Goal: Transaction & Acquisition: Purchase product/service

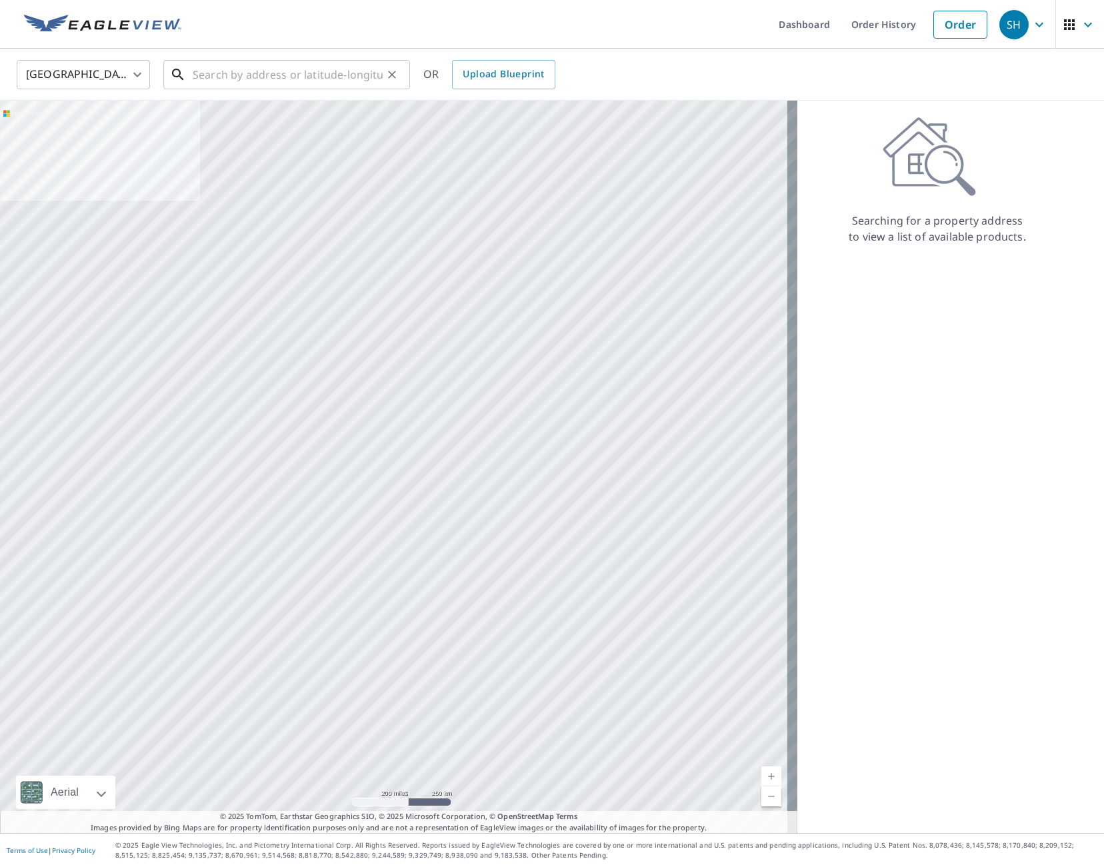
click at [233, 77] on input "text" at bounding box center [288, 74] width 190 height 37
paste input "[STREET_ADDRESS]"
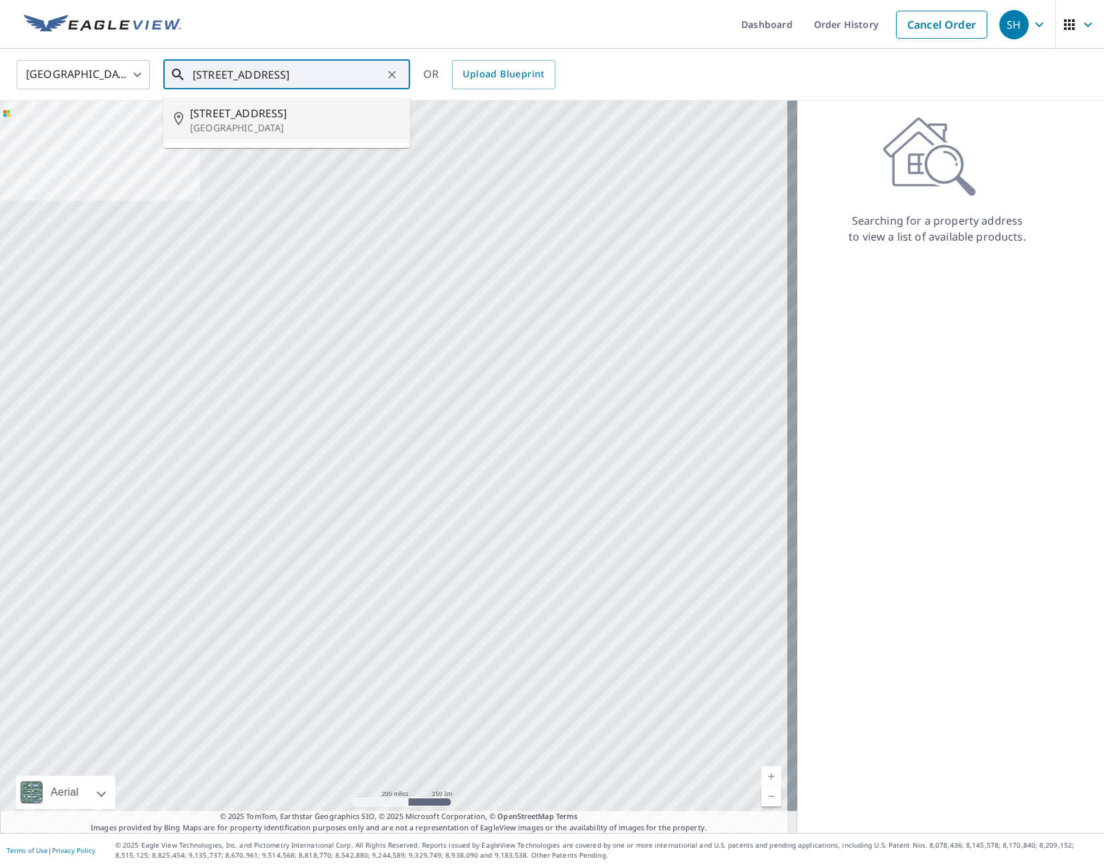
click at [276, 117] on span "[STREET_ADDRESS]" at bounding box center [294, 113] width 209 height 16
type input "[STREET_ADDRESS]"
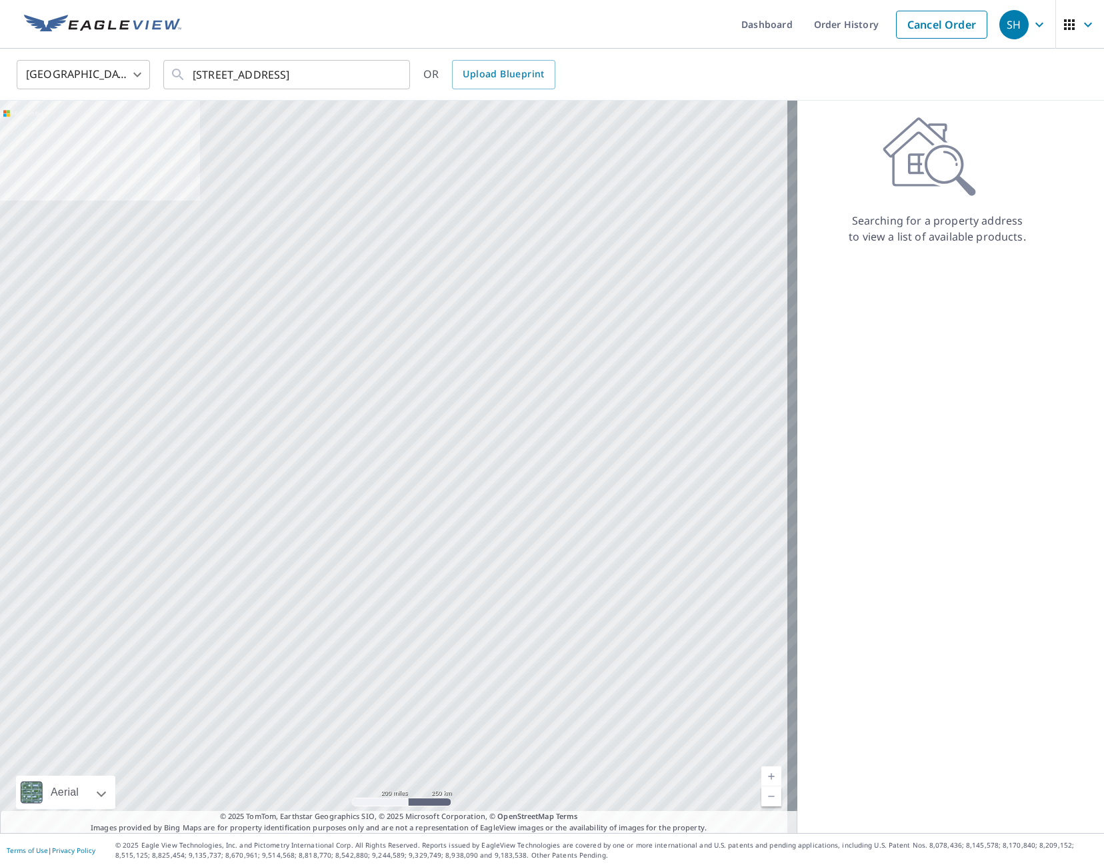
scroll to position [0, 0]
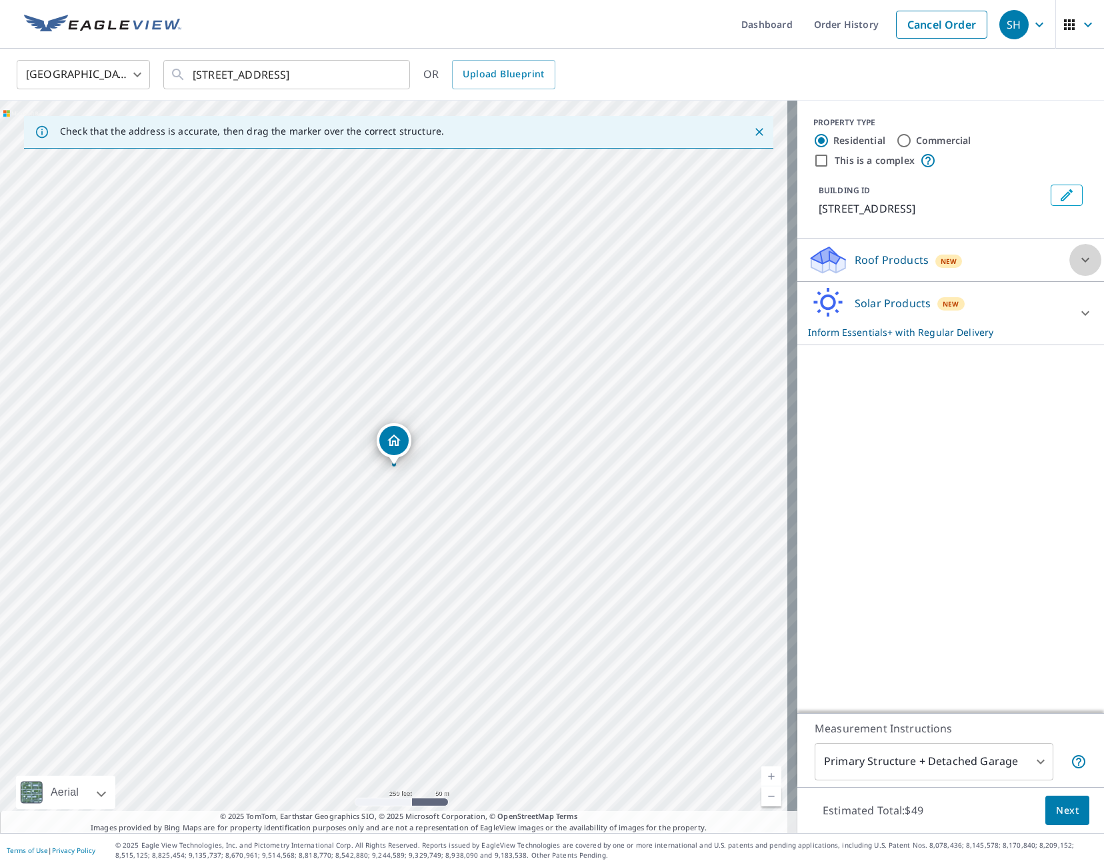
click at [1087, 275] on div at bounding box center [1085, 260] width 32 height 32
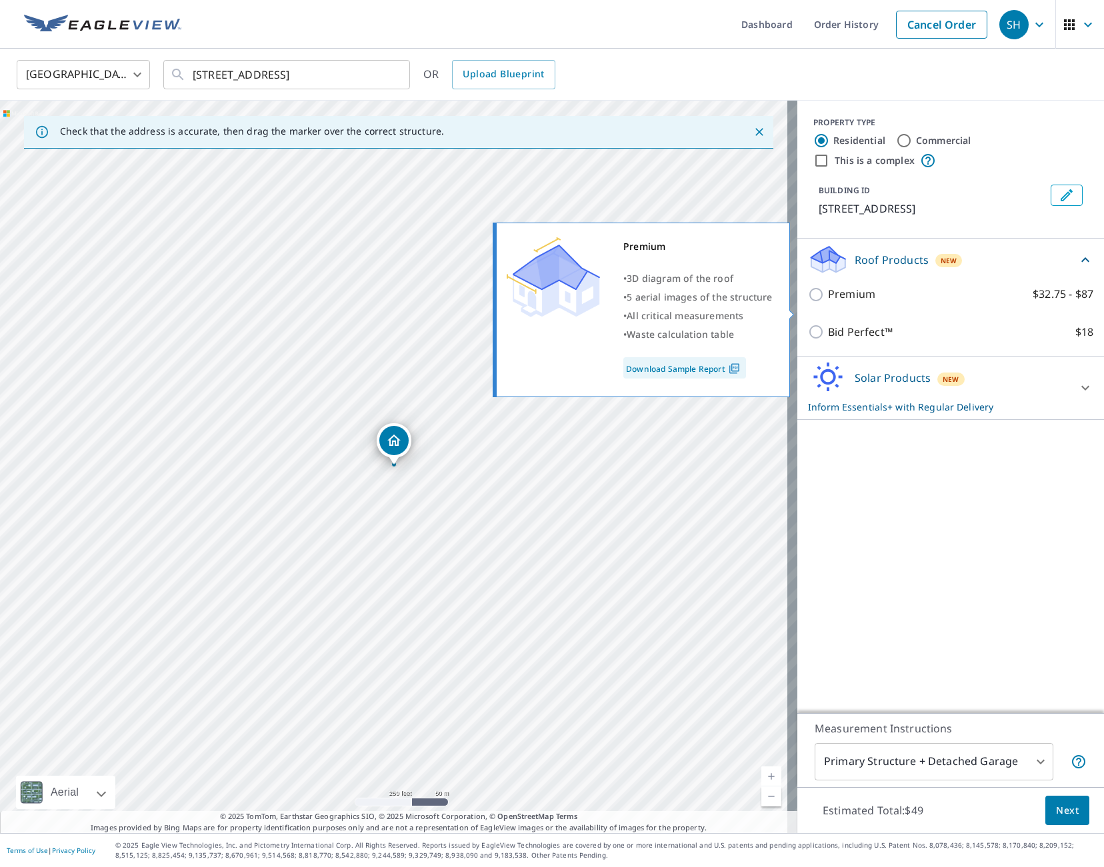
click at [808, 303] on input "Premium $32.75 - $87" at bounding box center [818, 295] width 20 height 16
checkbox input "true"
checkbox input "false"
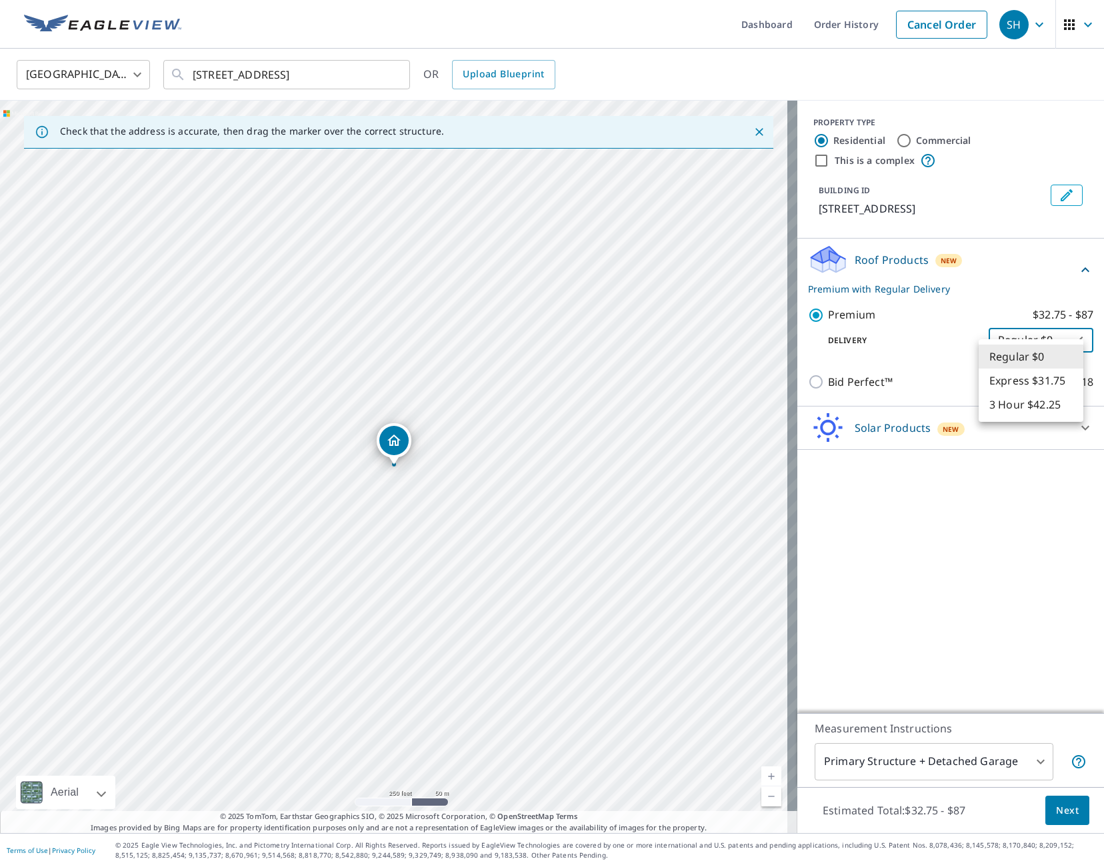
click at [1042, 352] on body "SH SH Dashboard Order History Cancel Order SH [GEOGRAPHIC_DATA] [GEOGRAPHIC_DAT…" at bounding box center [552, 433] width 1104 height 867
click at [1042, 352] on li "Regular $0" at bounding box center [1031, 357] width 105 height 24
click at [921, 599] on div "PROPERTY TYPE Residential Commercial This is a complex BUILDING ID [STREET_ADDR…" at bounding box center [950, 407] width 307 height 613
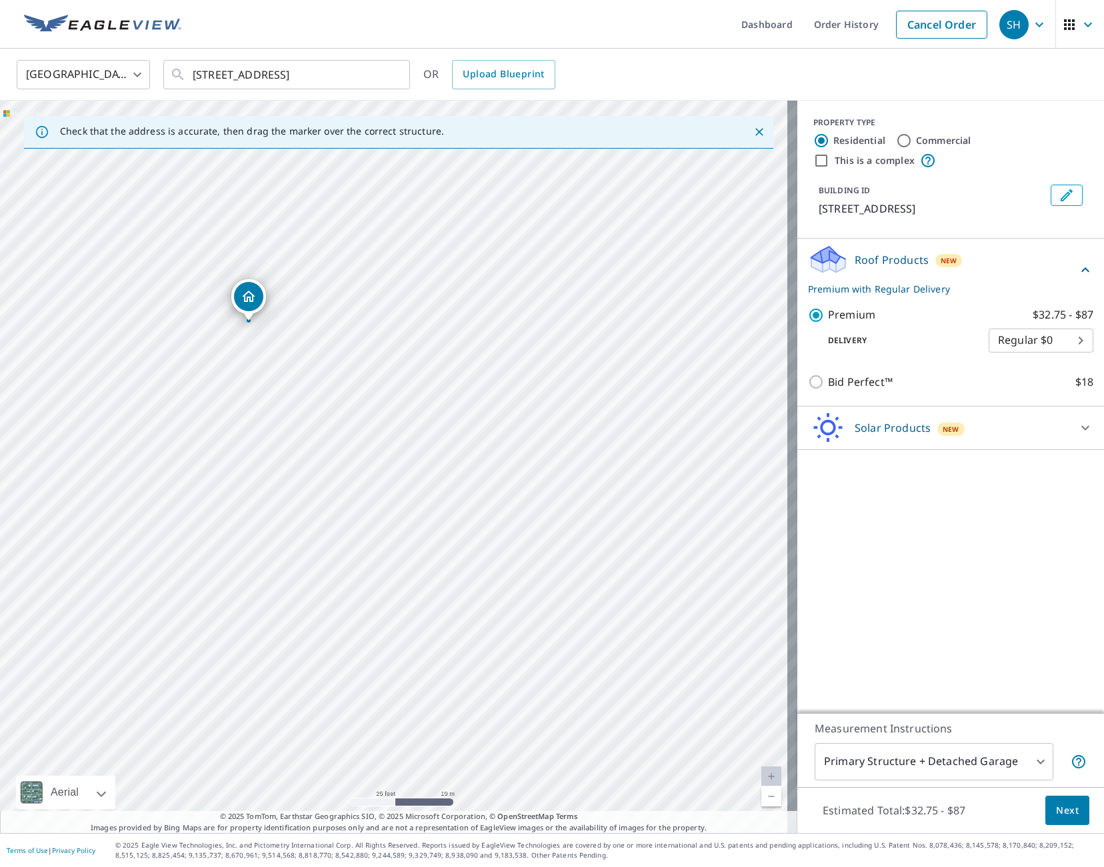
drag, startPoint x: 253, startPoint y: 417, endPoint x: 458, endPoint y: 511, distance: 225.2
click at [458, 511] on div "[STREET_ADDRESS]" at bounding box center [398, 467] width 797 height 733
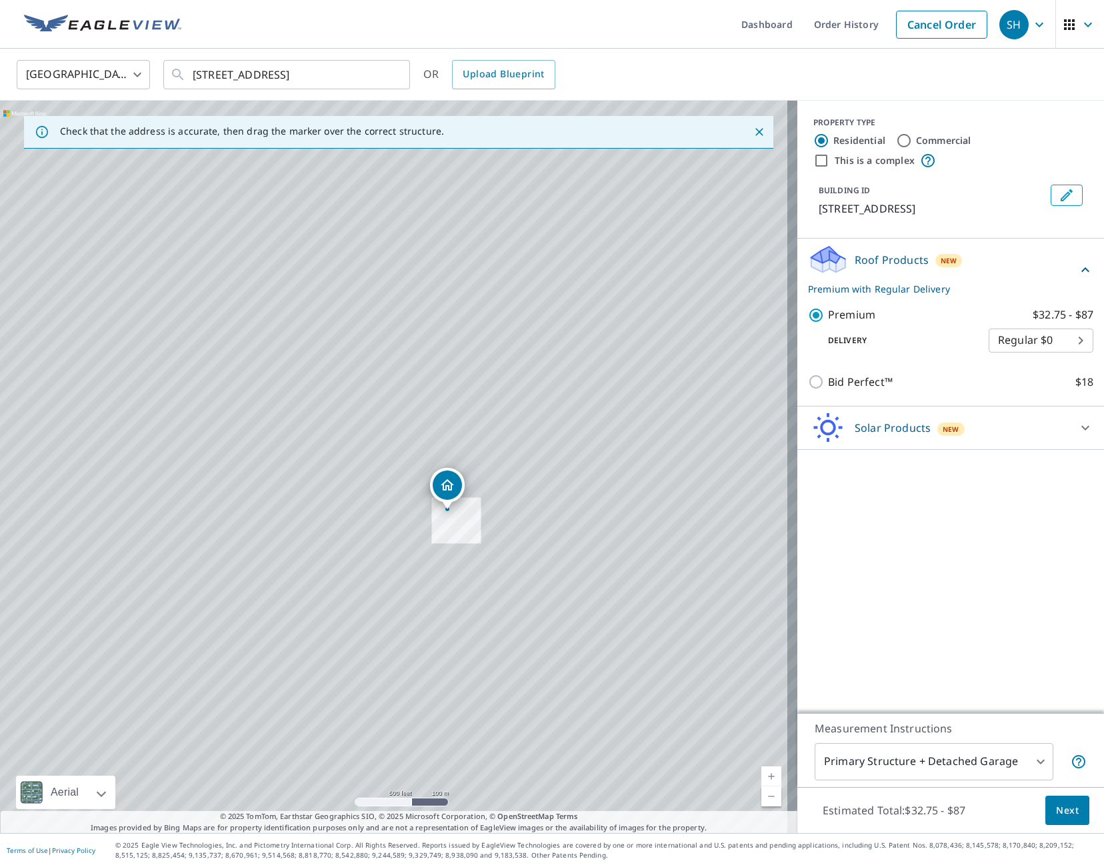
click at [949, 760] on body "SH SH Dashboard Order History Cancel Order SH [GEOGRAPHIC_DATA] [GEOGRAPHIC_DAT…" at bounding box center [552, 433] width 1104 height 867
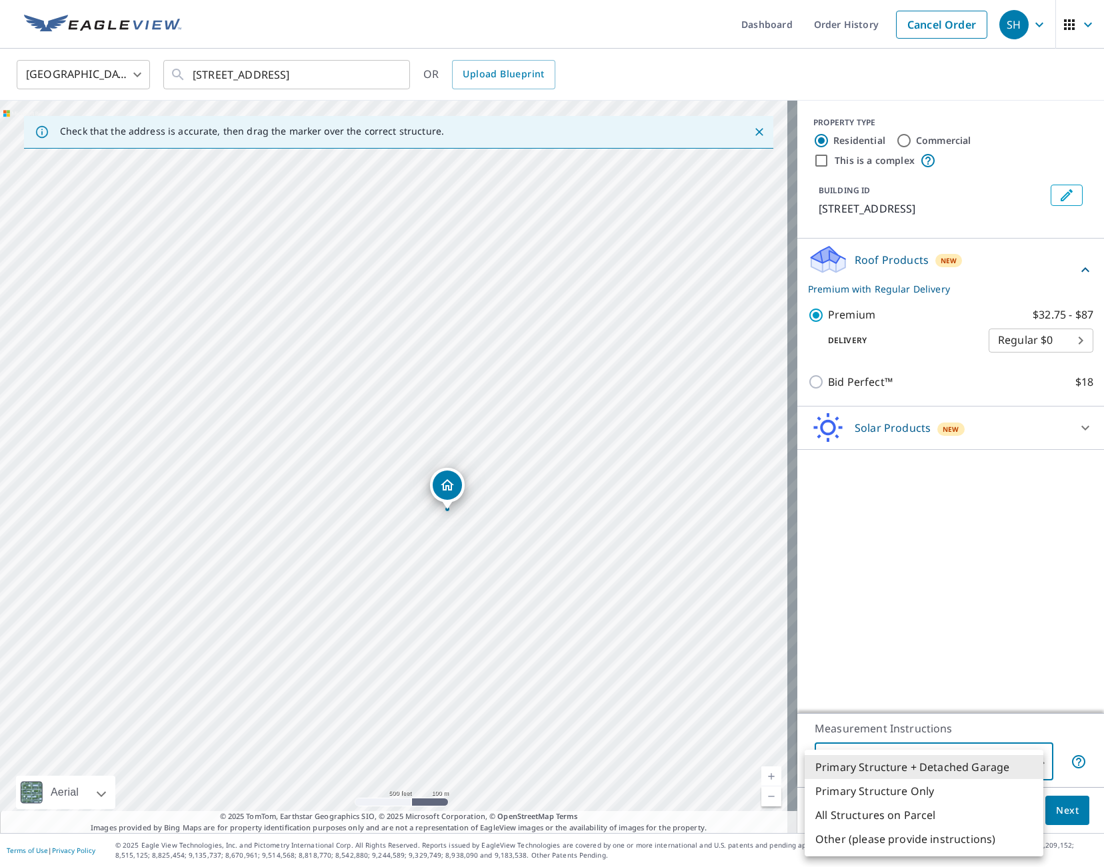
click at [914, 788] on li "Primary Structure Only" at bounding box center [924, 791] width 239 height 24
type input "2"
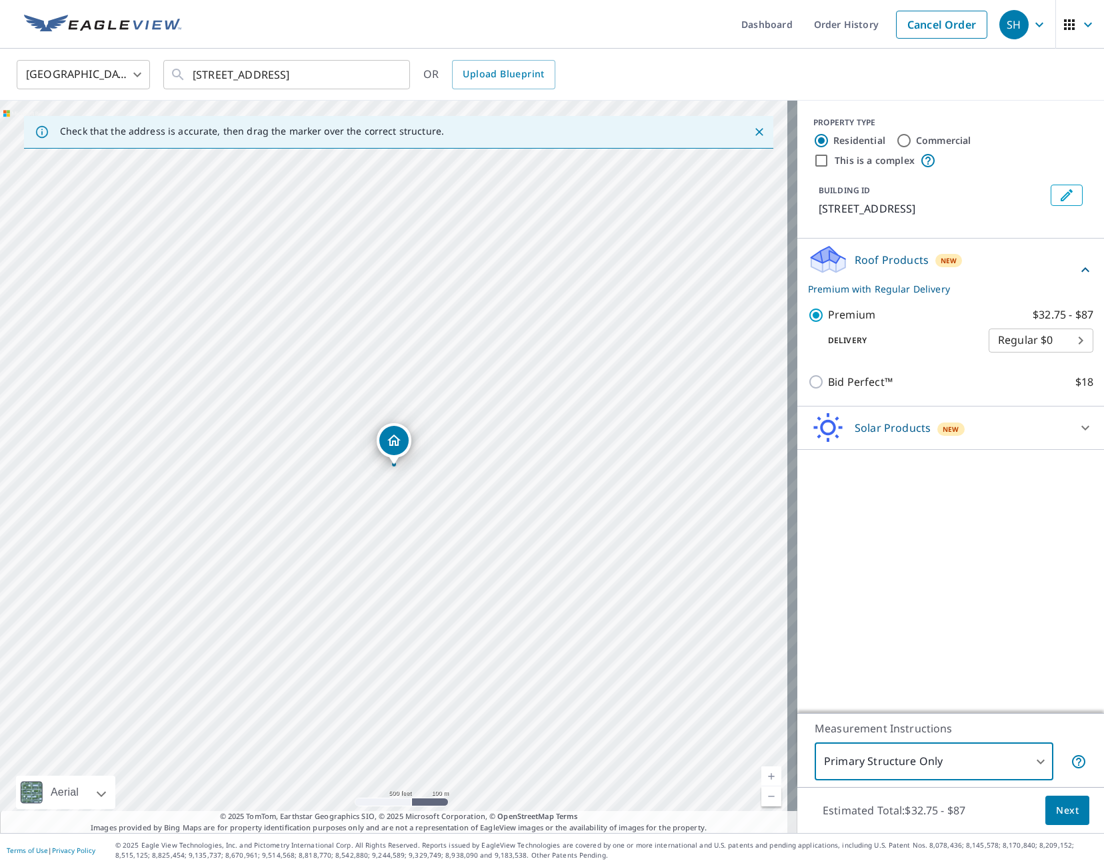
click at [1056, 810] on span "Next" at bounding box center [1067, 811] width 23 height 17
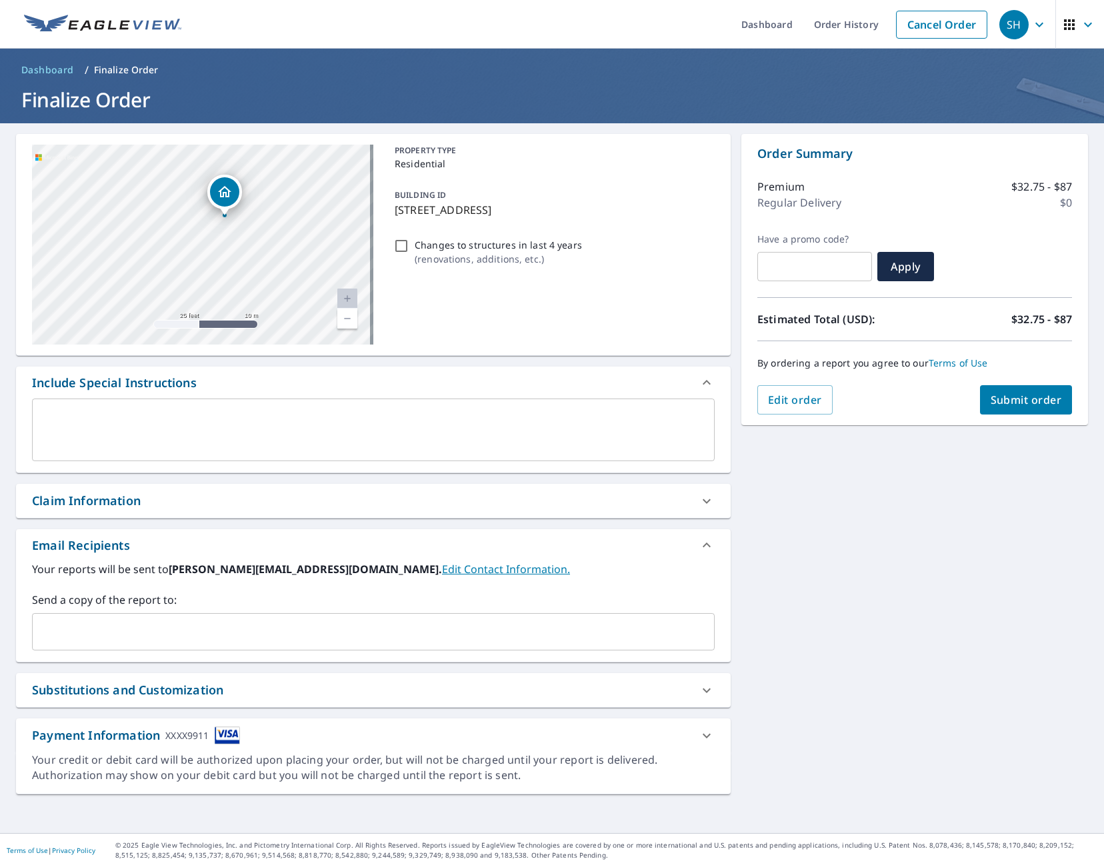
click at [176, 431] on textarea at bounding box center [373, 430] width 664 height 38
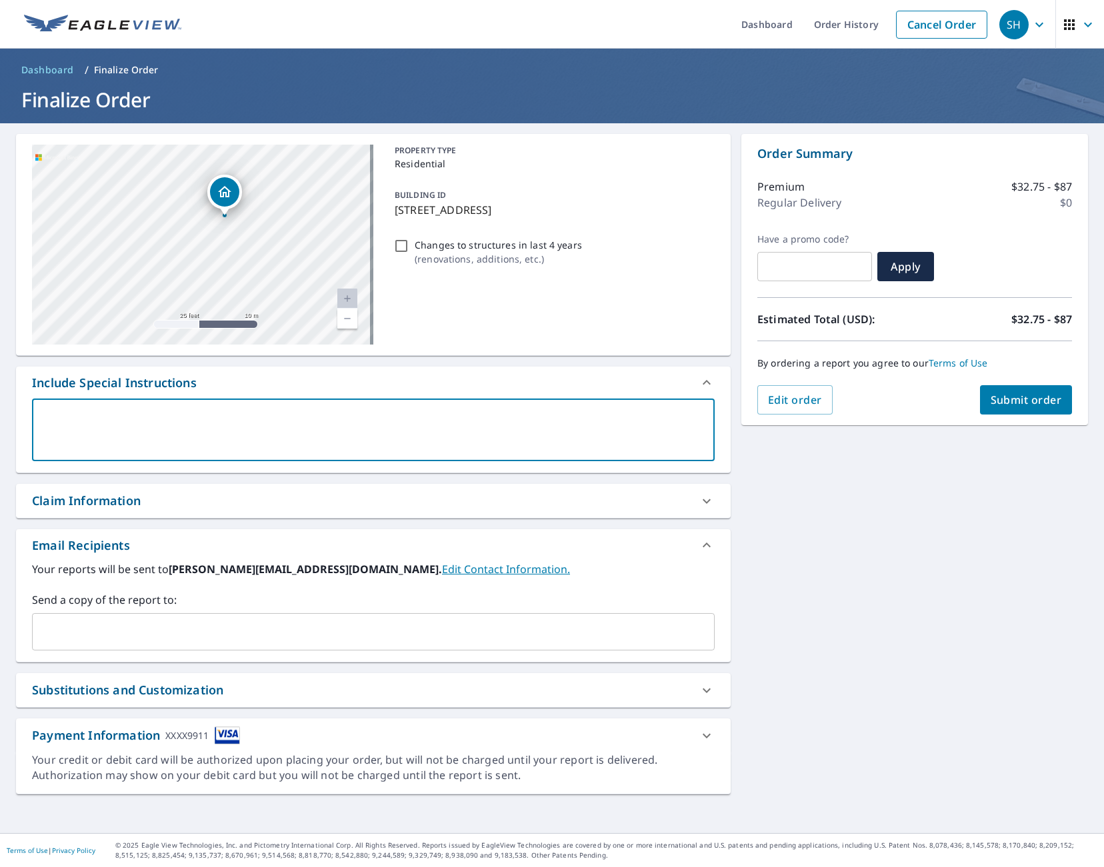
click at [143, 643] on input "text" at bounding box center [363, 631] width 651 height 25
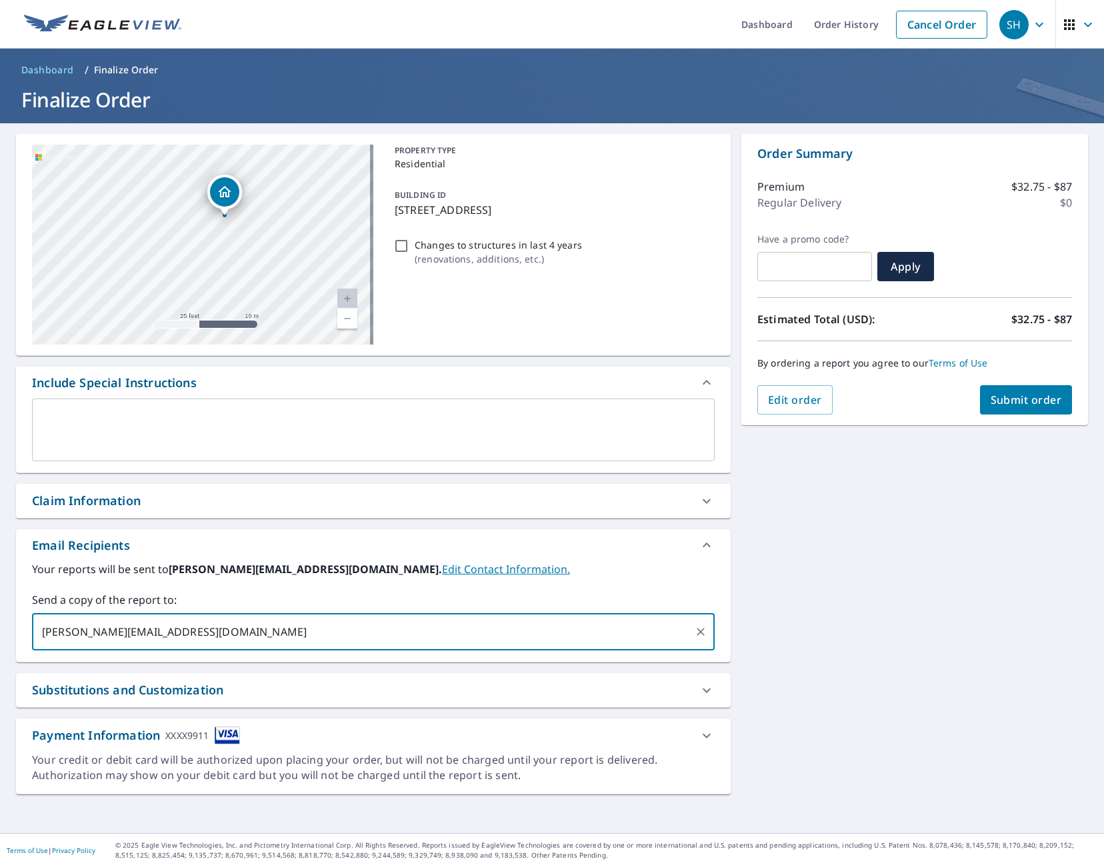
type input "[PERSON_NAME][EMAIL_ADDRESS][DOMAIN_NAME]"
drag, startPoint x: 809, startPoint y: 573, endPoint x: 829, endPoint y: 531, distance: 46.8
click at [815, 565] on div "[STREET_ADDRESS] Aerial Road A standard road map Aerial A detailed look from ab…" at bounding box center [552, 478] width 1104 height 710
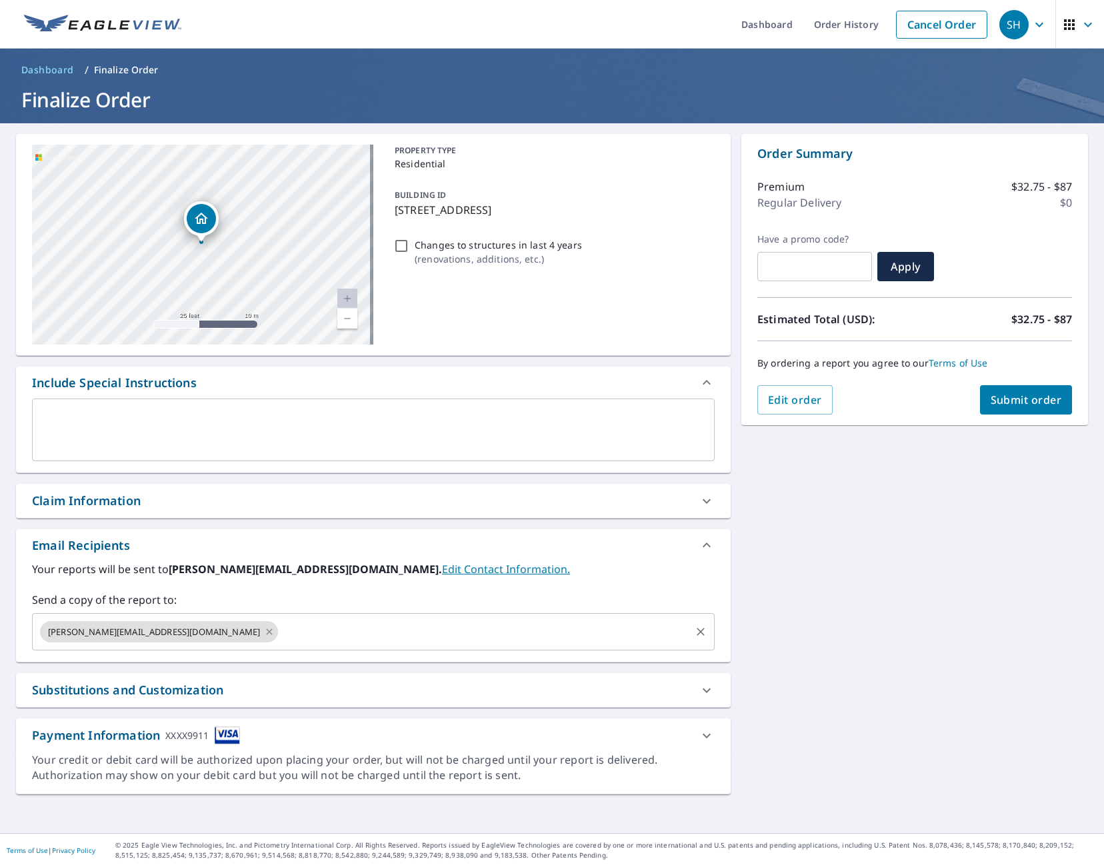
click at [264, 628] on icon at bounding box center [269, 632] width 11 height 15
click at [442, 569] on link "Edit Contact Information." at bounding box center [506, 569] width 128 height 15
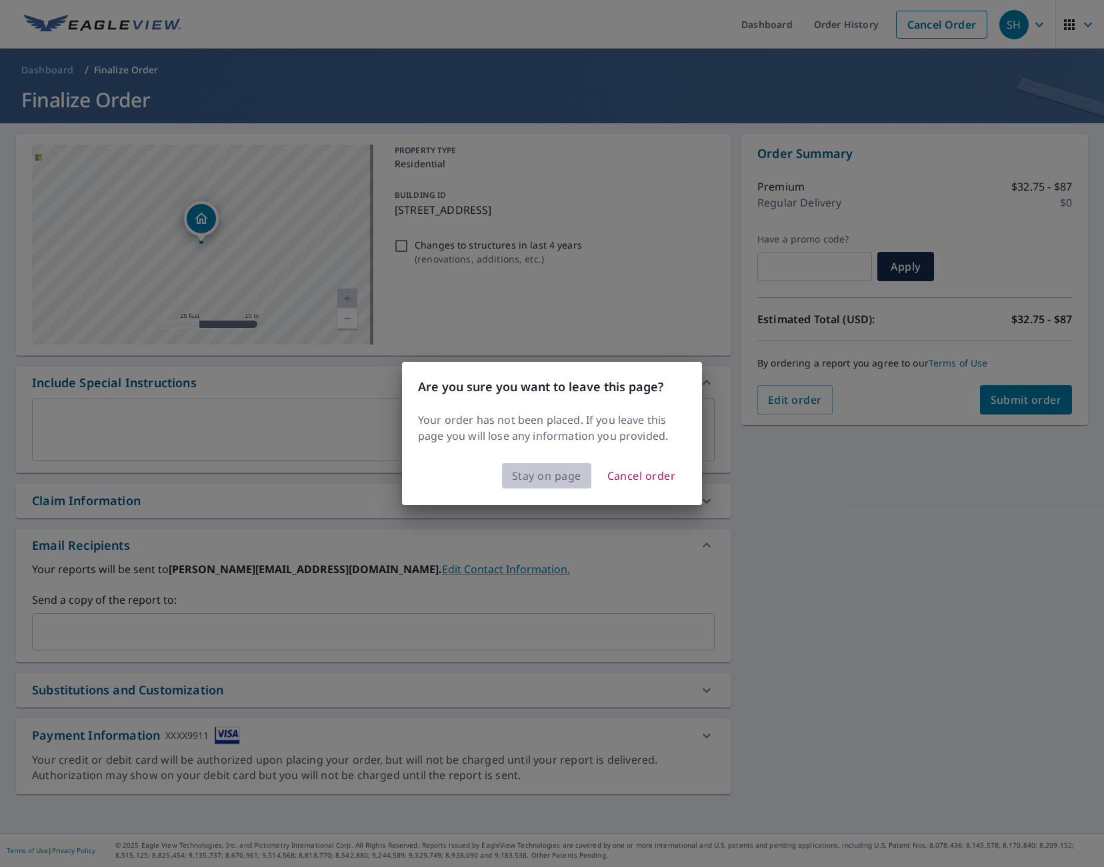
click at [527, 475] on span "Stay on page" at bounding box center [546, 476] width 69 height 19
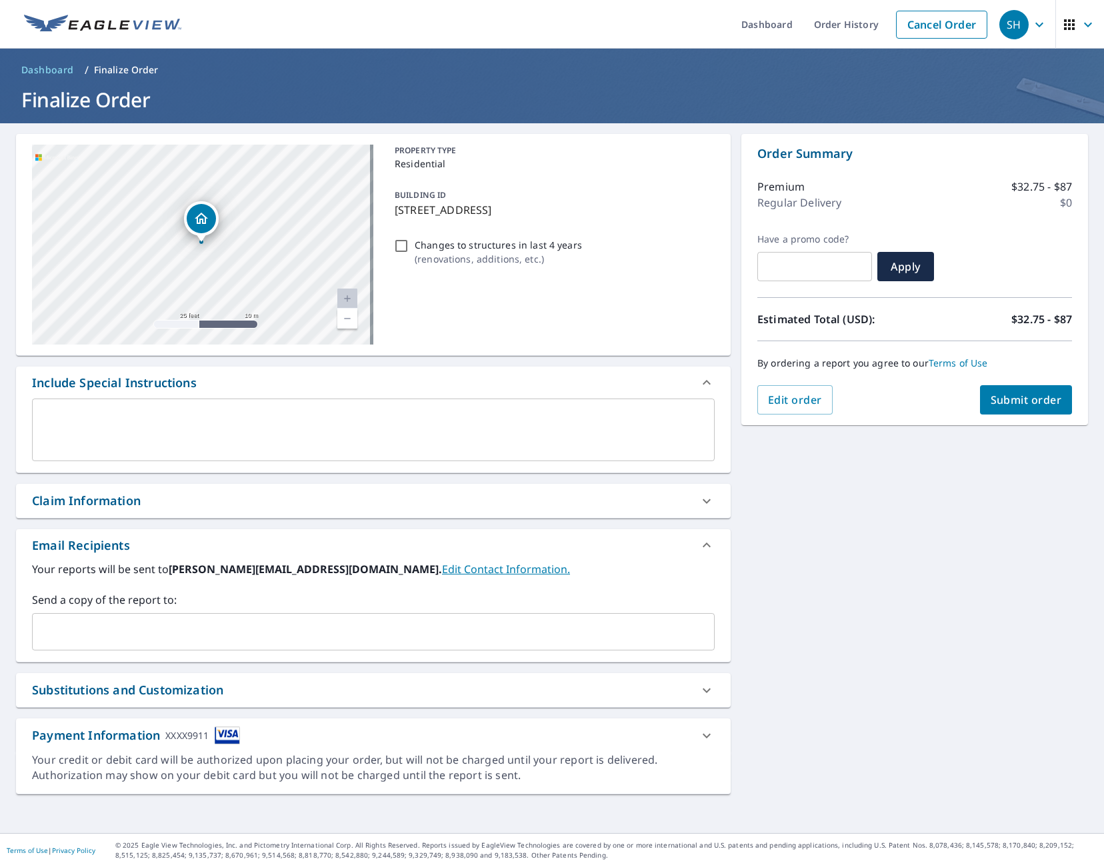
click at [153, 618] on div "​" at bounding box center [373, 631] width 683 height 37
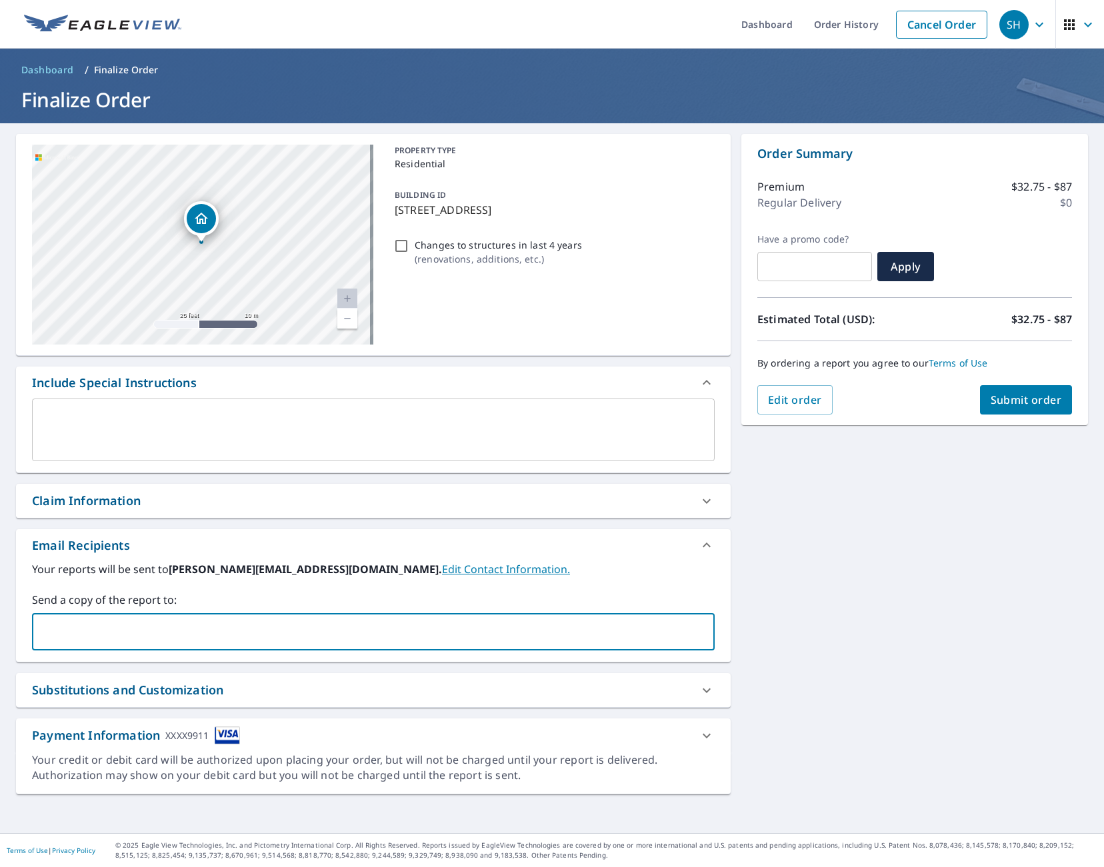
click at [169, 626] on input "text" at bounding box center [363, 631] width 651 height 25
type input "[PERSON_NAME][EMAIL_ADDRESS][DOMAIN_NAME]"
click at [854, 469] on div "[STREET_ADDRESS] Aerial Road A standard road map Aerial A detailed look from ab…" at bounding box center [552, 478] width 1104 height 710
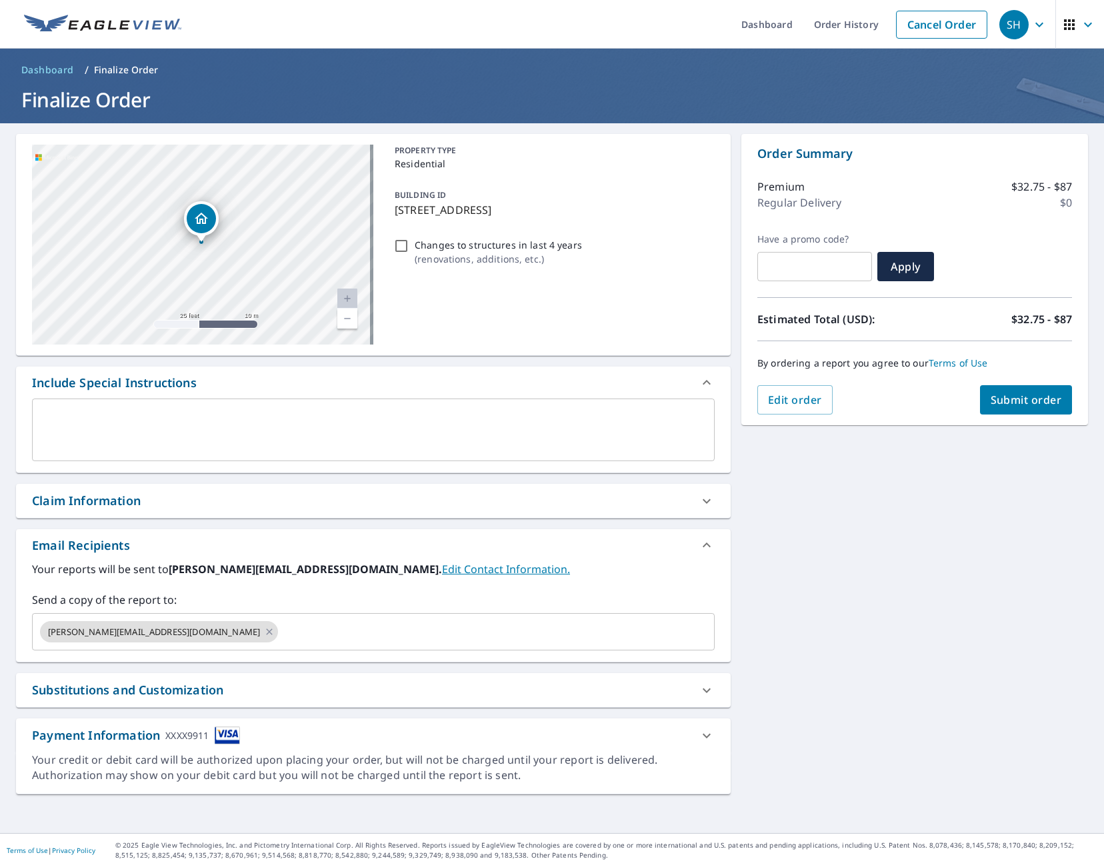
click at [999, 399] on span "Submit order" at bounding box center [1026, 400] width 71 height 15
